Goal: Transaction & Acquisition: Purchase product/service

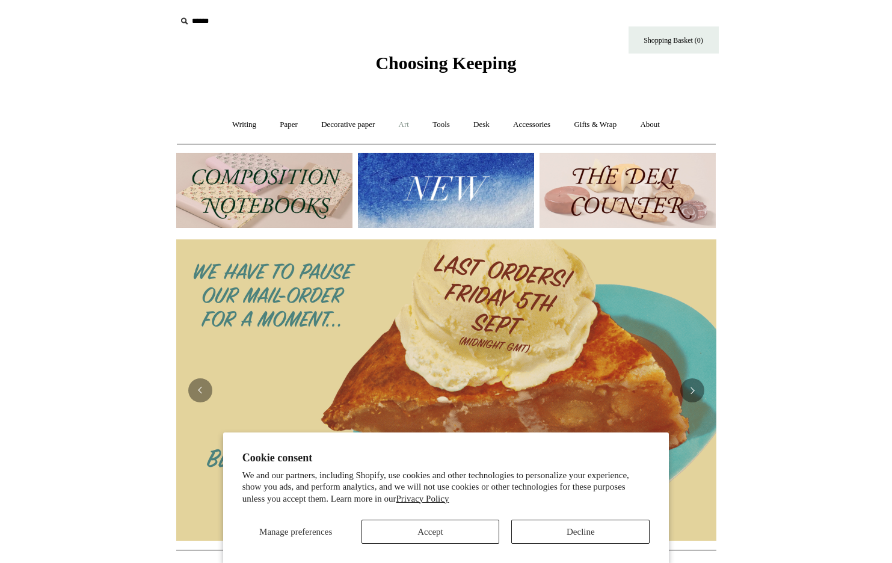
click at [399, 123] on link "Art +" at bounding box center [404, 125] width 32 height 32
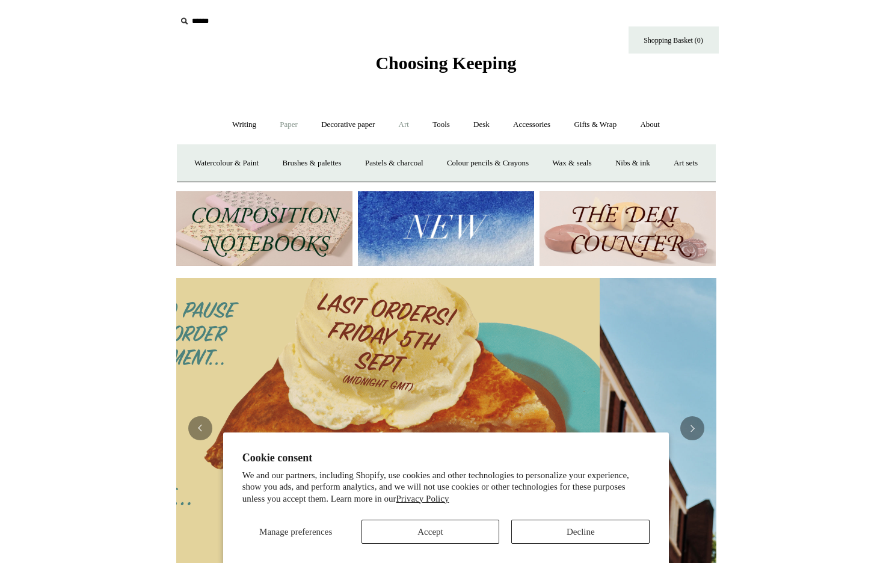
click at [286, 126] on link "Paper +" at bounding box center [289, 125] width 40 height 32
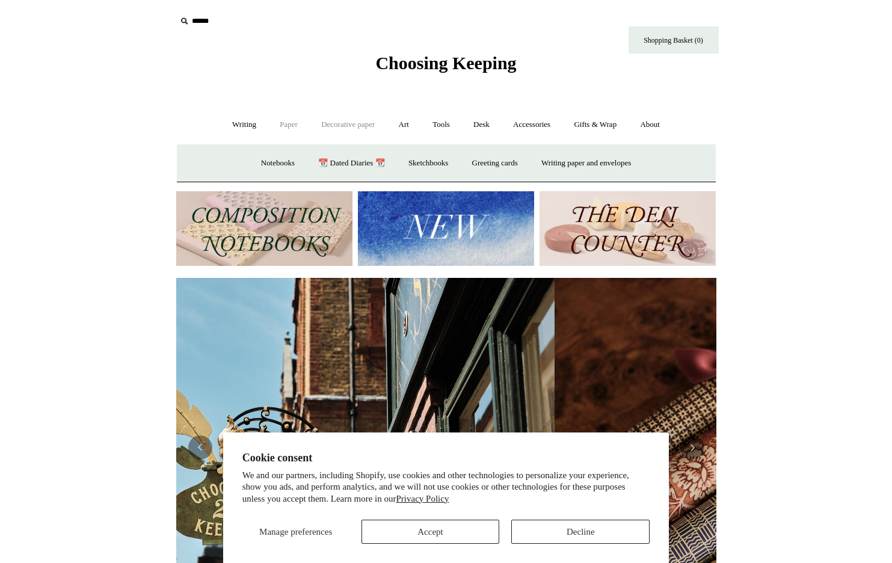
click at [341, 122] on link "Decorative paper +" at bounding box center [347, 125] width 75 height 32
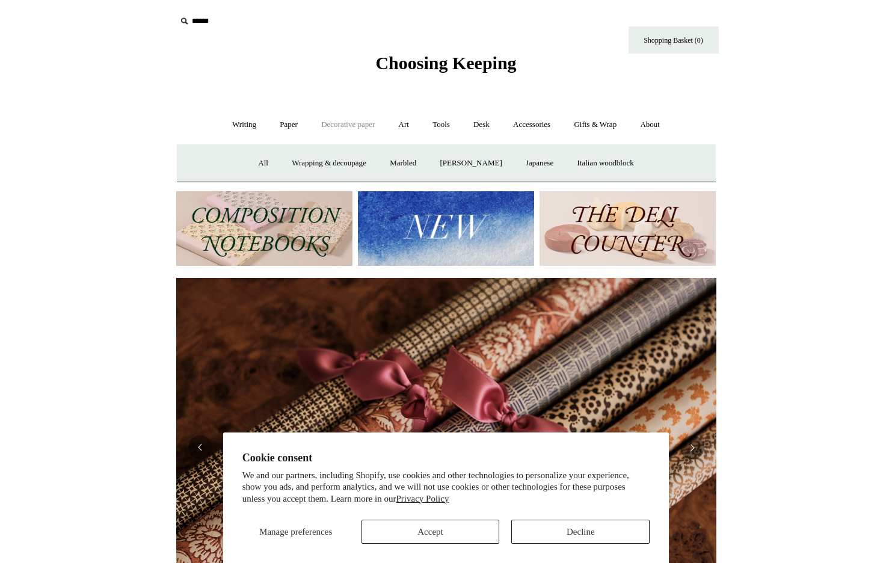
scroll to position [0, 1080]
click at [320, 164] on link "Wrapping & decoupage" at bounding box center [329, 163] width 96 height 32
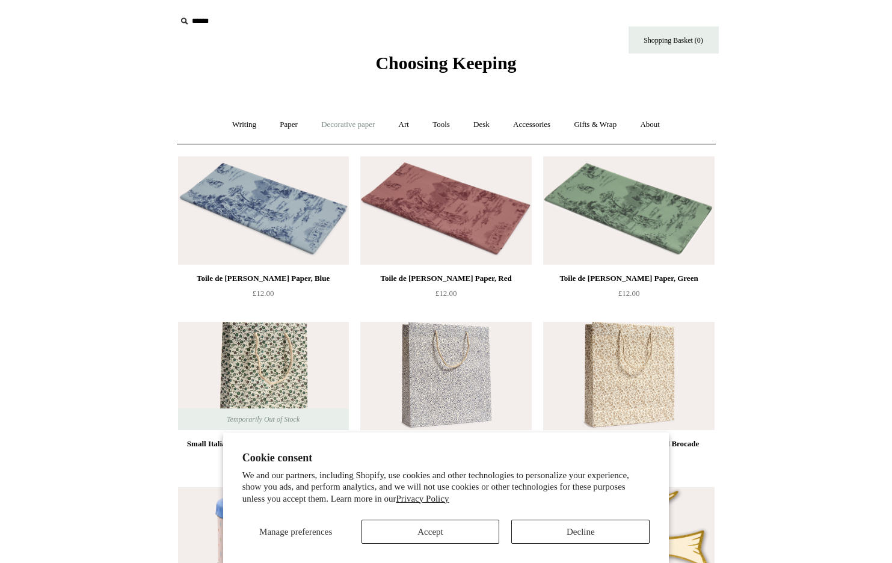
click at [320, 120] on link "Decorative paper +" at bounding box center [347, 125] width 75 height 32
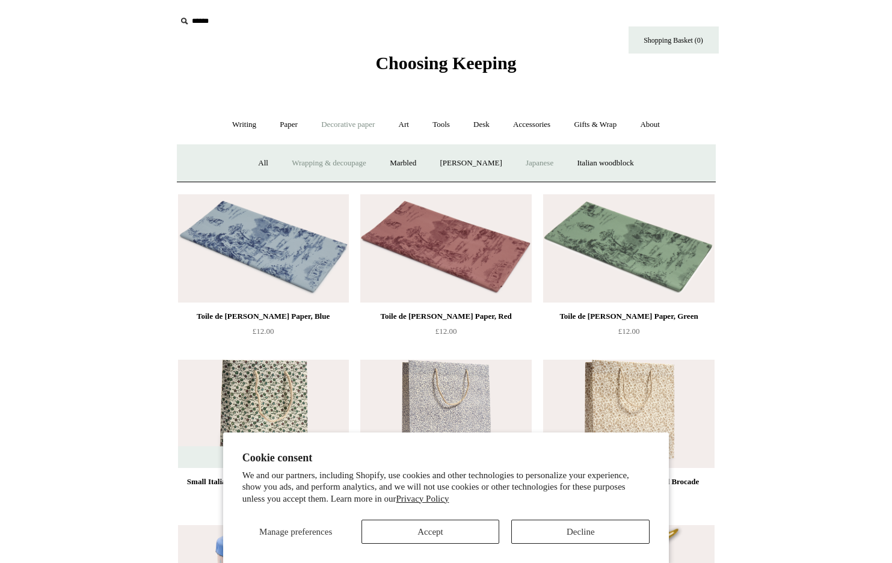
click at [540, 156] on link "Japanese" at bounding box center [539, 163] width 49 height 32
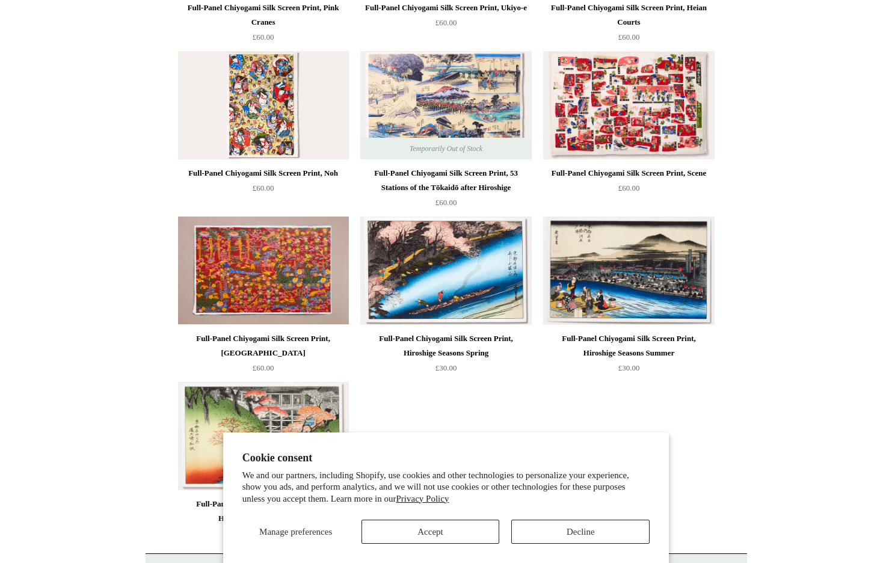
scroll to position [661, 0]
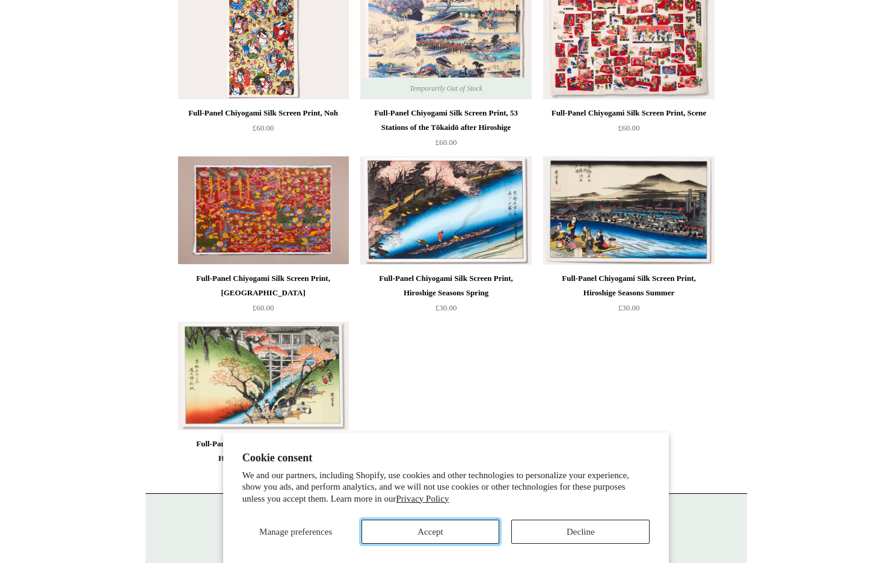
click at [467, 538] on button "Accept" at bounding box center [430, 531] width 138 height 24
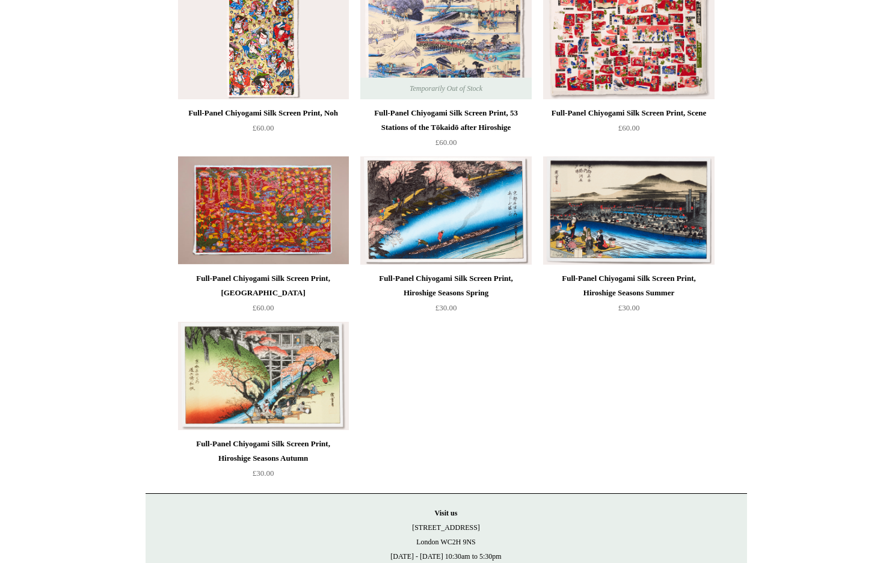
click at [461, 199] on img at bounding box center [445, 210] width 171 height 108
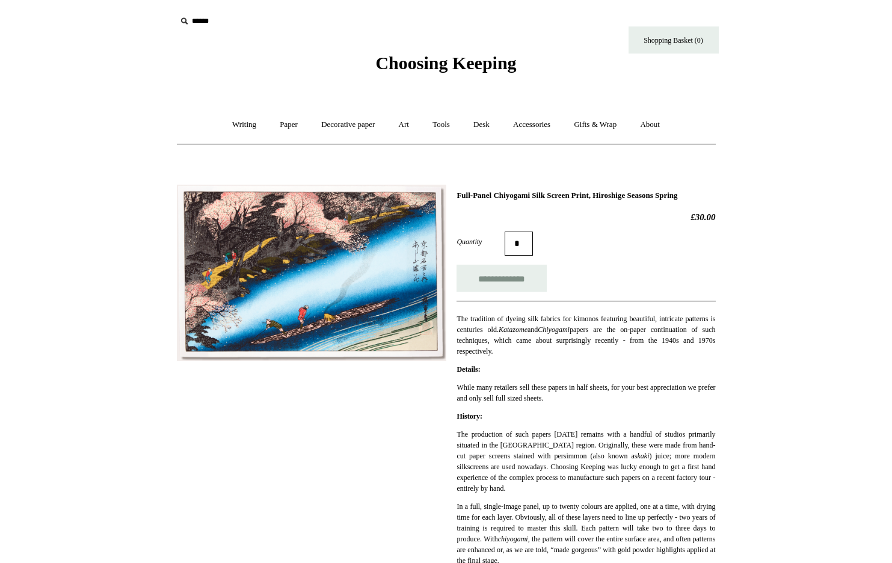
scroll to position [361, 0]
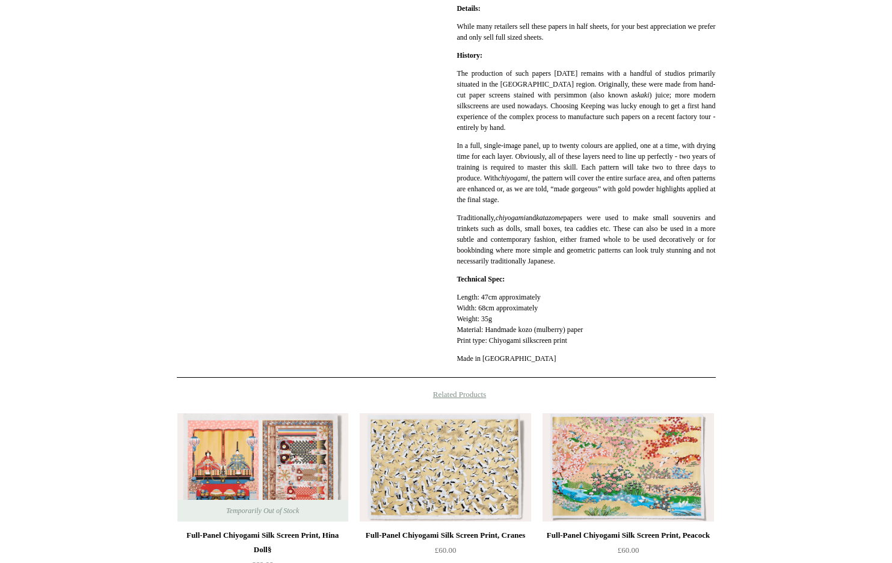
click at [463, 479] on img at bounding box center [445, 467] width 171 height 108
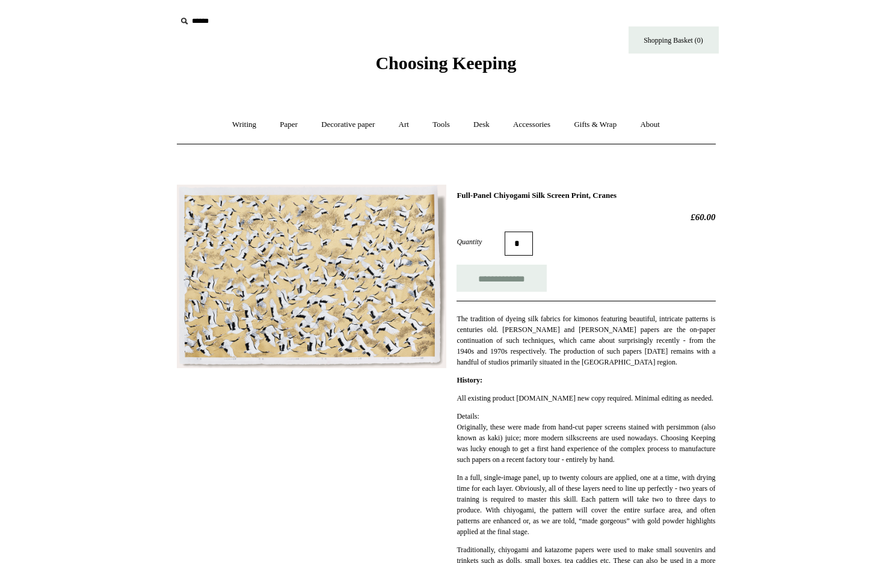
click at [356, 268] on img at bounding box center [311, 276] width 269 height 183
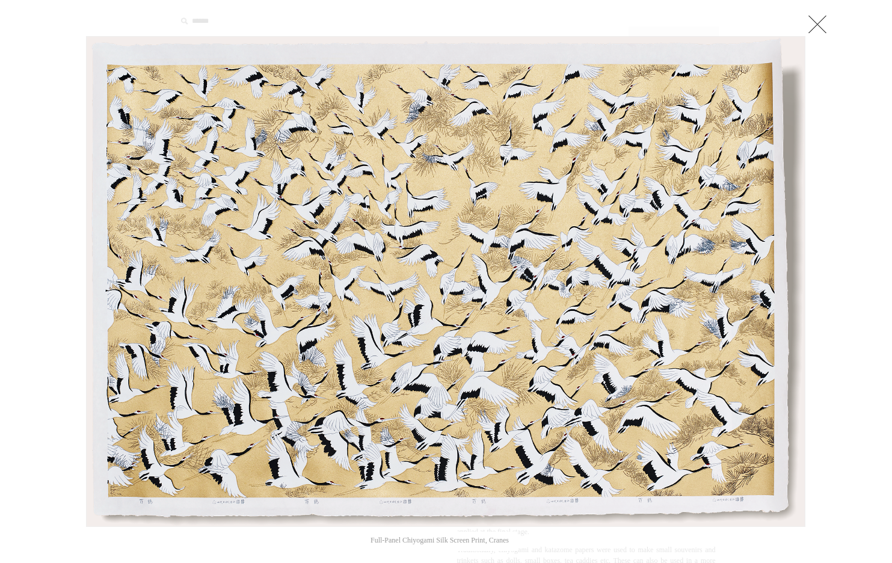
click at [810, 22] on link at bounding box center [817, 24] width 24 height 24
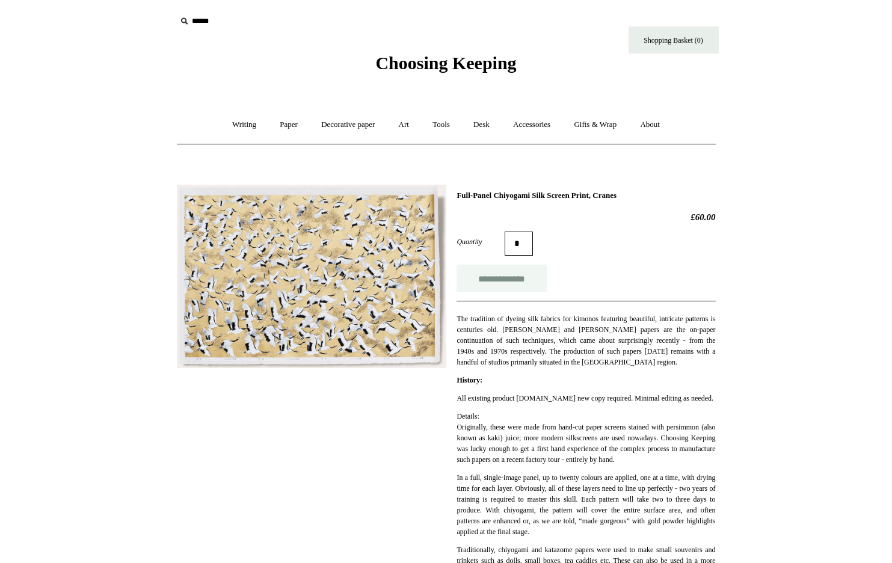
click at [500, 277] on input "**********" at bounding box center [501, 278] width 90 height 27
type input "**********"
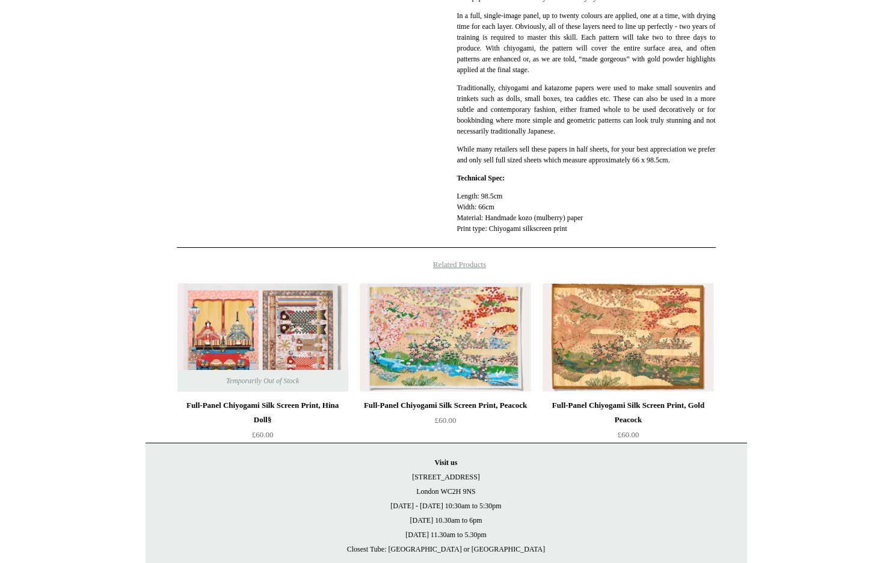
scroll to position [361, 0]
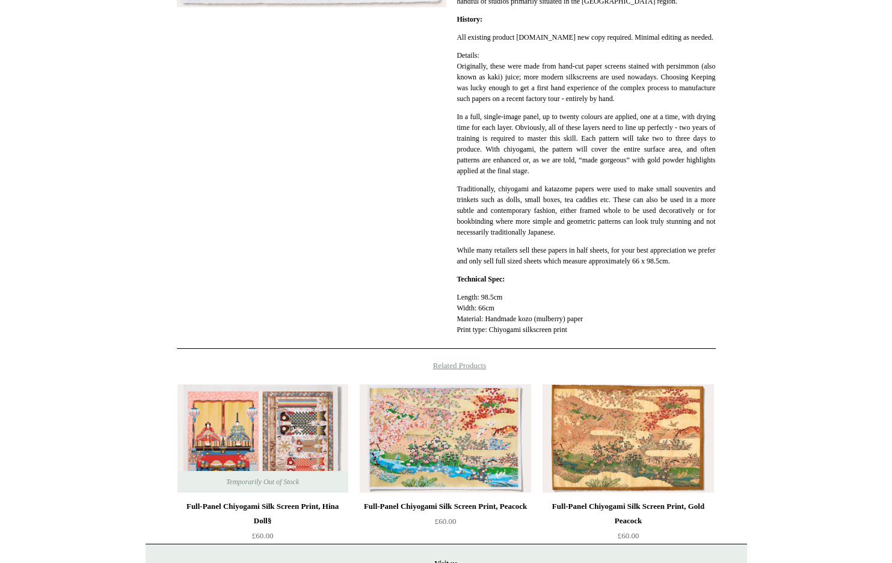
drag, startPoint x: 456, startPoint y: 329, endPoint x: 521, endPoint y: 337, distance: 66.1
click at [521, 337] on div "**********" at bounding box center [446, 82] width 539 height 534
copy p "Length: 98.5cm Width: 66cm"
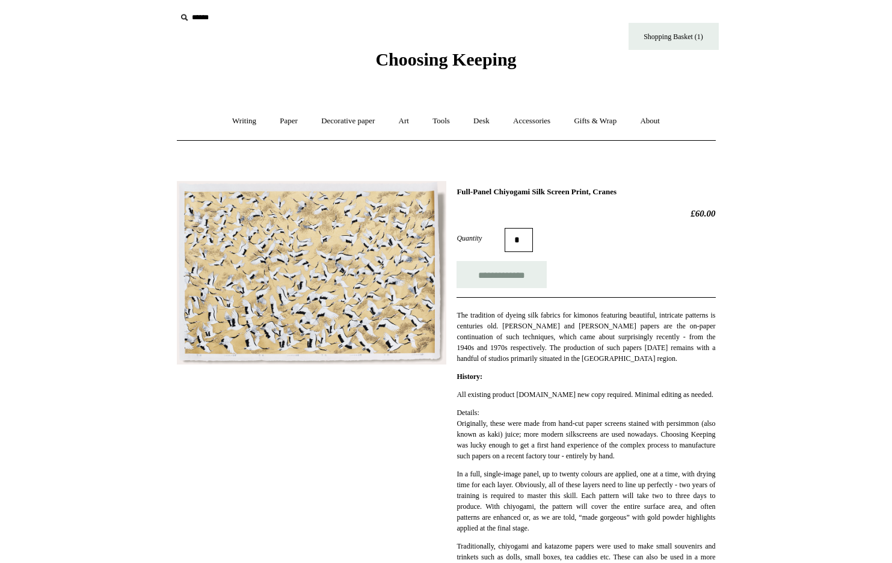
scroll to position [0, 0]
